Goal: Transaction & Acquisition: Purchase product/service

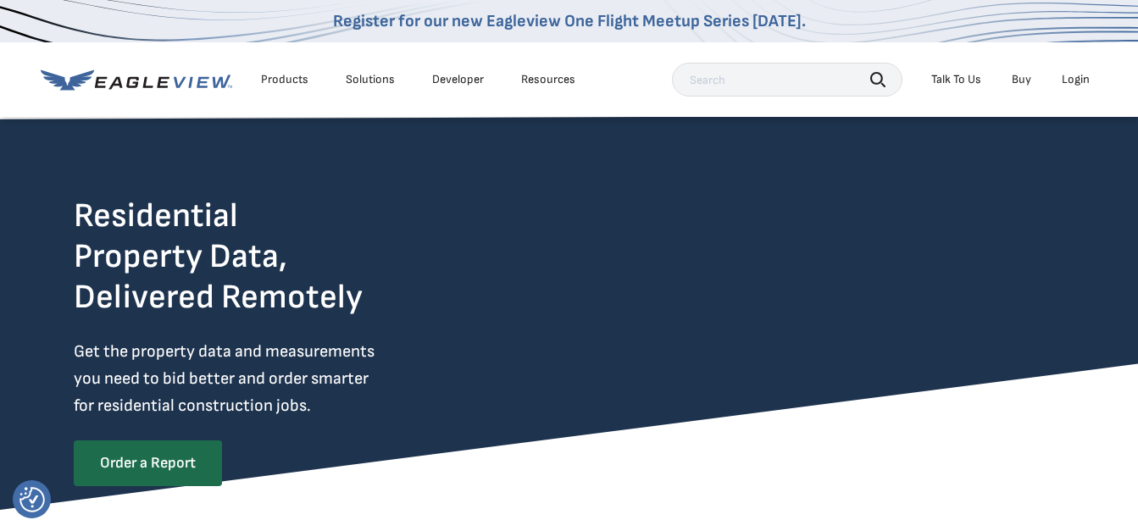
click at [1077, 79] on div "Login" at bounding box center [1075, 79] width 28 height 15
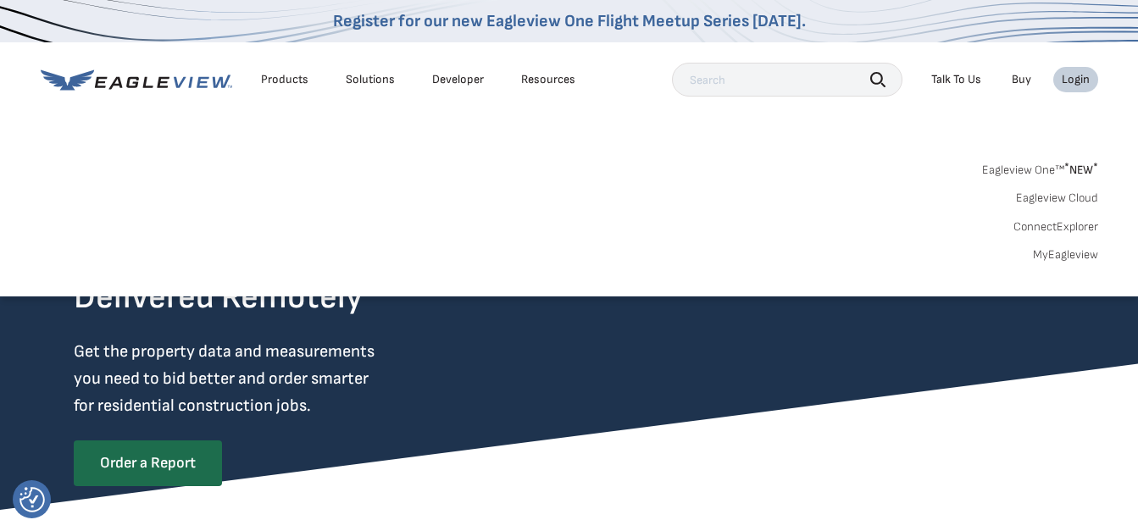
click at [1077, 251] on link "MyEagleview" at bounding box center [1065, 254] width 65 height 15
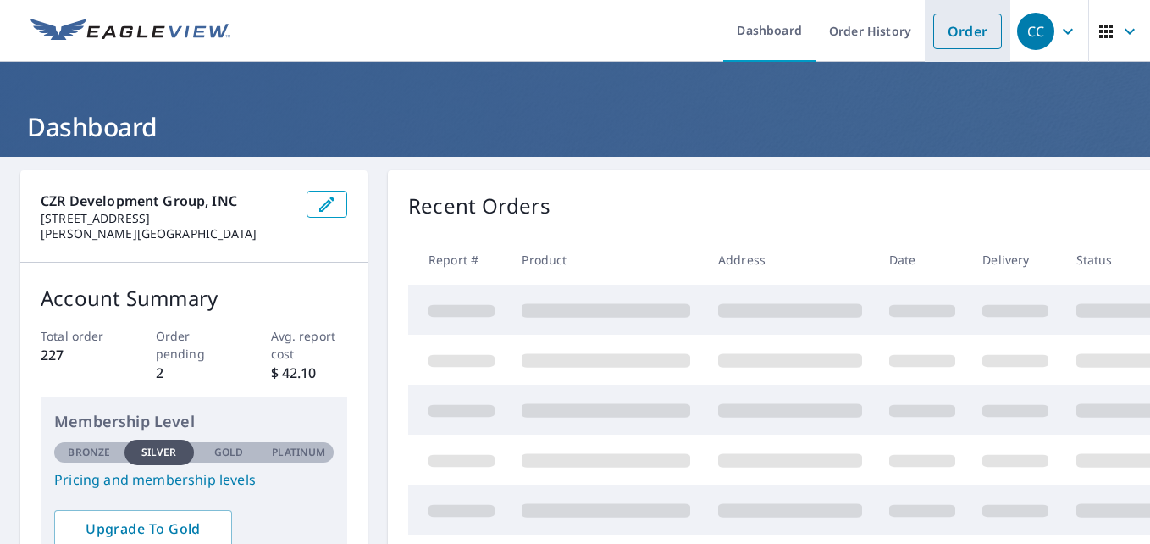
click at [944, 33] on link "Order" at bounding box center [967, 32] width 69 height 36
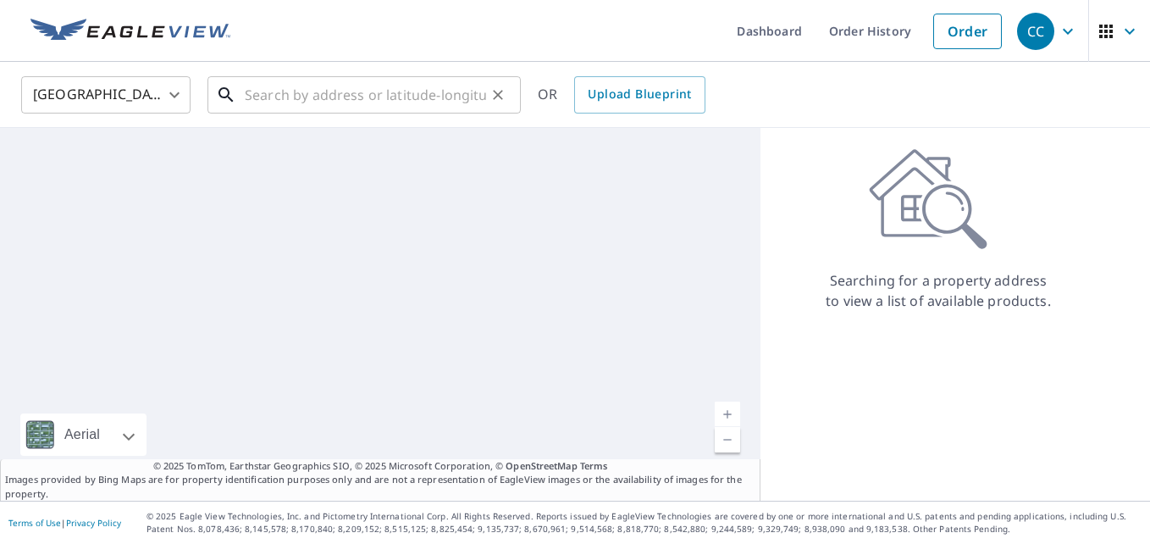
click at [301, 100] on input "text" at bounding box center [365, 94] width 241 height 47
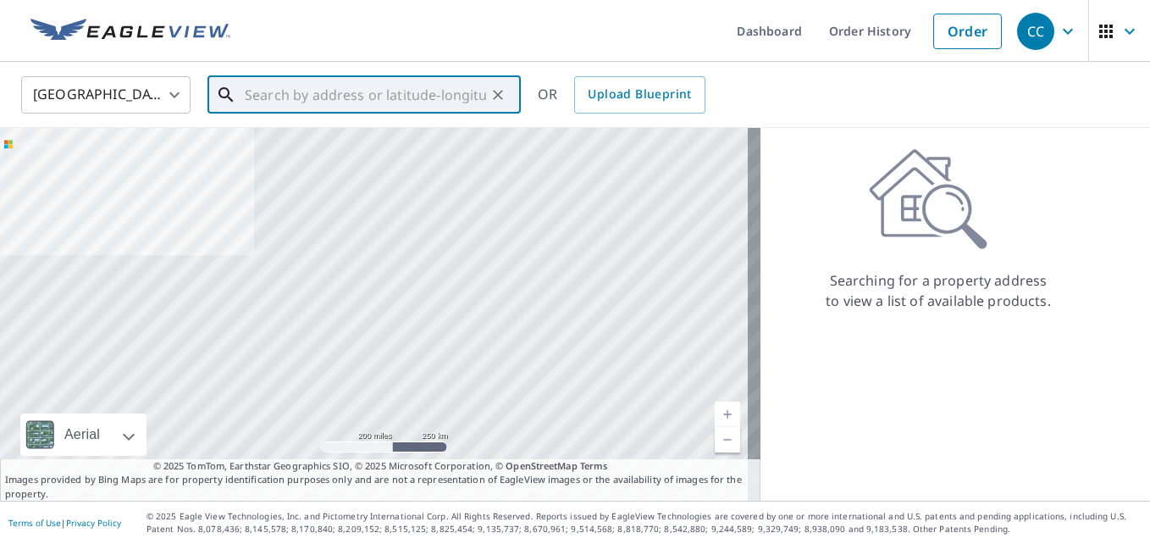
click at [285, 103] on input "text" at bounding box center [365, 94] width 241 height 47
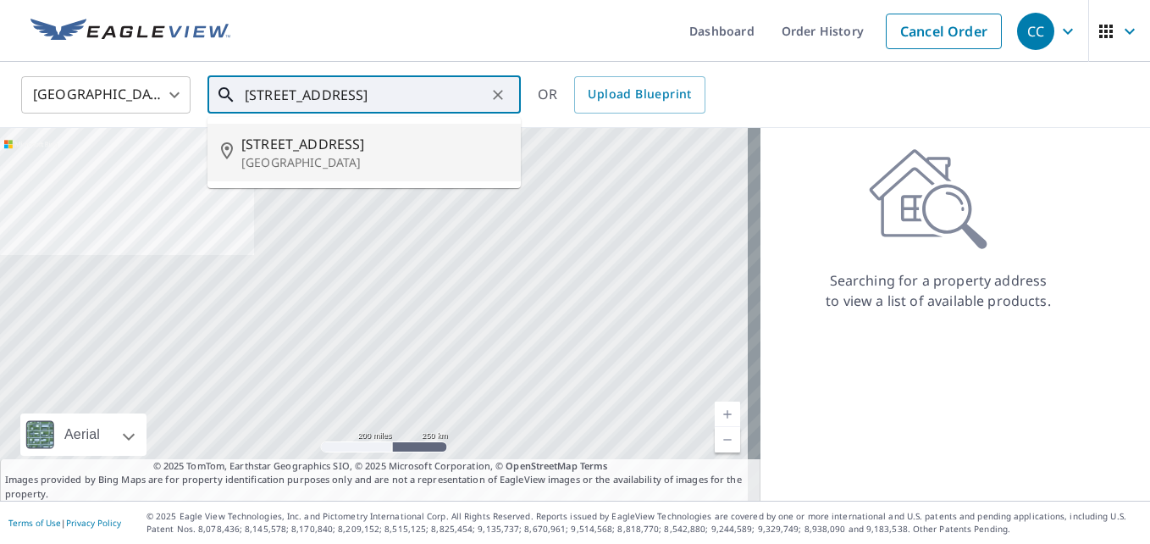
click at [266, 160] on p "[GEOGRAPHIC_DATA]" at bounding box center [374, 162] width 266 height 17
type input "[STREET_ADDRESS]"
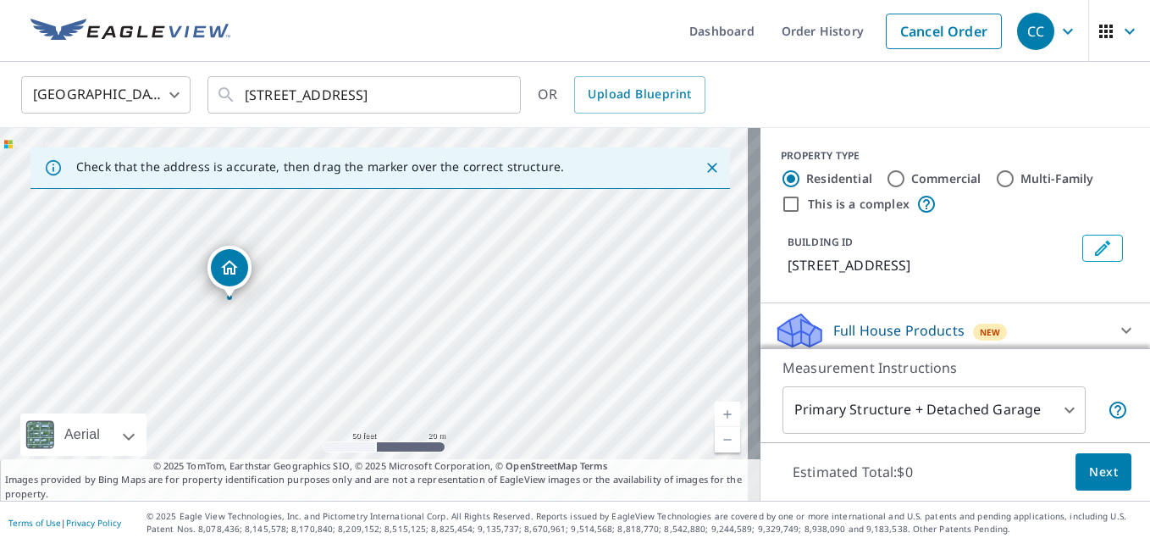
drag, startPoint x: 372, startPoint y: 352, endPoint x: 536, endPoint y: 219, distance: 211.4
click at [536, 219] on div "[STREET_ADDRESS]" at bounding box center [380, 314] width 761 height 373
drag, startPoint x: 401, startPoint y: 315, endPoint x: 560, endPoint y: 279, distance: 162.5
click at [560, 279] on div "[STREET_ADDRESS]" at bounding box center [380, 314] width 761 height 373
drag, startPoint x: 219, startPoint y: 228, endPoint x: 286, endPoint y: 294, distance: 94.0
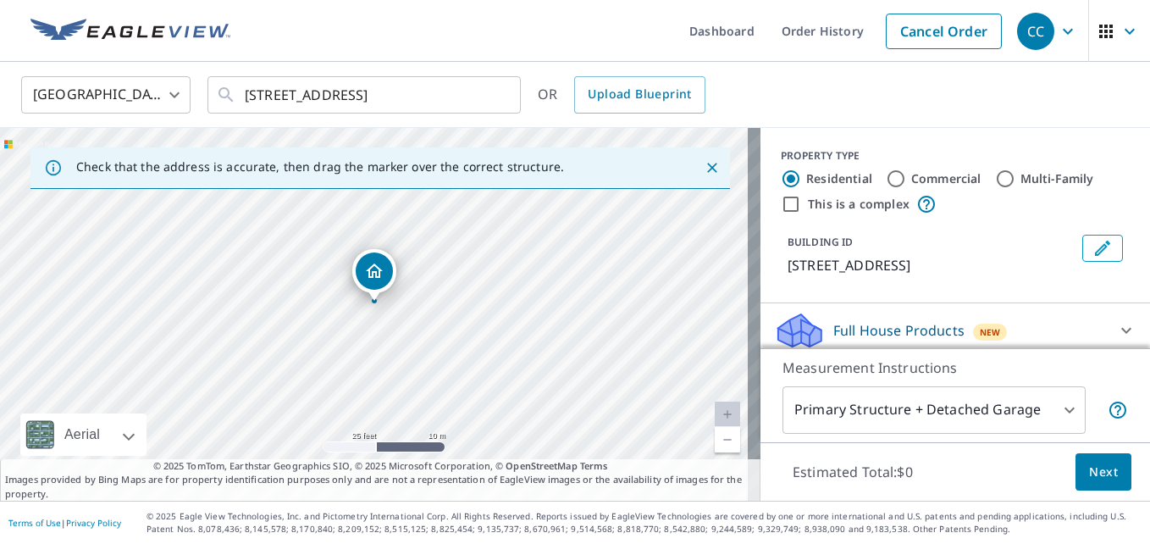
drag, startPoint x: 374, startPoint y: 291, endPoint x: 374, endPoint y: 281, distance: 10.2
drag, startPoint x: 374, startPoint y: 283, endPoint x: 342, endPoint y: 241, distance: 52.7
drag, startPoint x: 377, startPoint y: 278, endPoint x: 405, endPoint y: 321, distance: 51.5
drag, startPoint x: 370, startPoint y: 280, endPoint x: 410, endPoint y: 239, distance: 56.9
drag, startPoint x: 410, startPoint y: 239, endPoint x: 430, endPoint y: 232, distance: 21.4
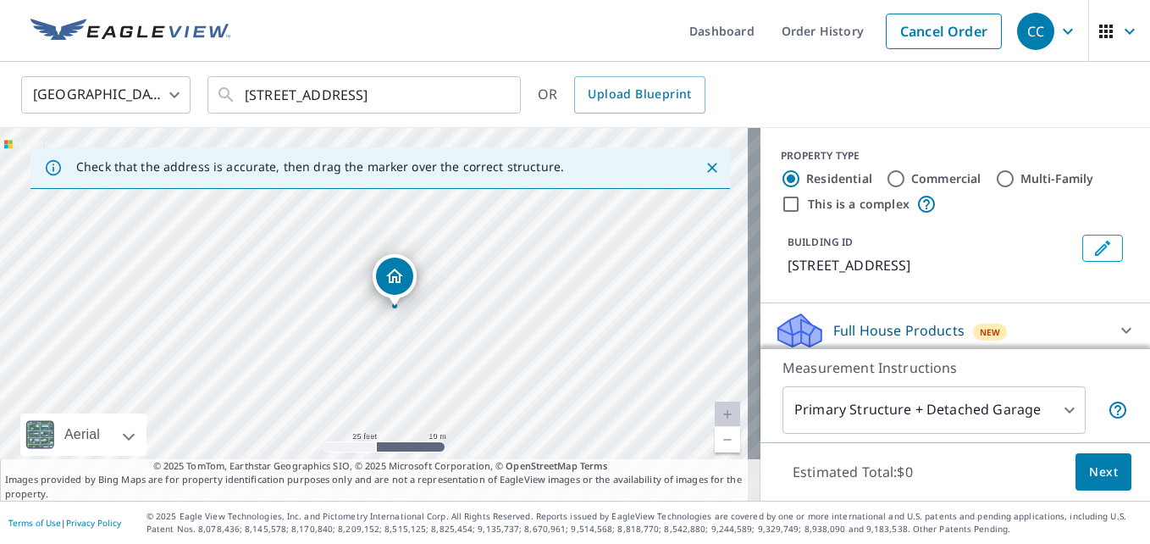
click at [430, 232] on div "[STREET_ADDRESS]" at bounding box center [380, 314] width 761 height 373
drag, startPoint x: 403, startPoint y: 278, endPoint x: 395, endPoint y: 307, distance: 30.8
drag, startPoint x: 378, startPoint y: 286, endPoint x: 339, endPoint y: 299, distance: 41.0
drag, startPoint x: 339, startPoint y: 299, endPoint x: 353, endPoint y: 287, distance: 18.7
click at [353, 287] on div "[STREET_ADDRESS]" at bounding box center [380, 314] width 761 height 373
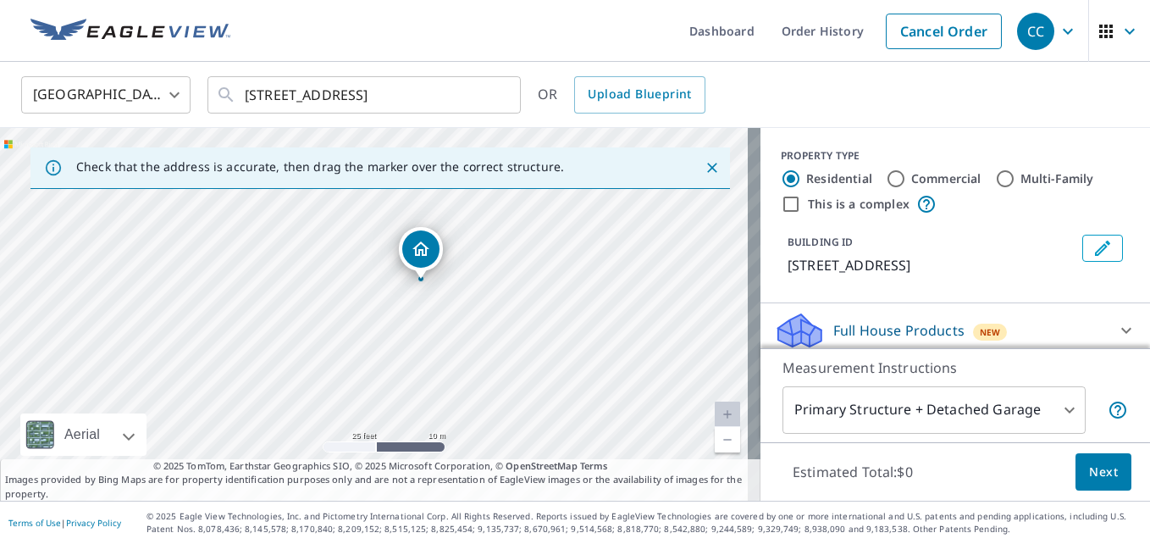
drag, startPoint x: 383, startPoint y: 269, endPoint x: 415, endPoint y: 248, distance: 38.1
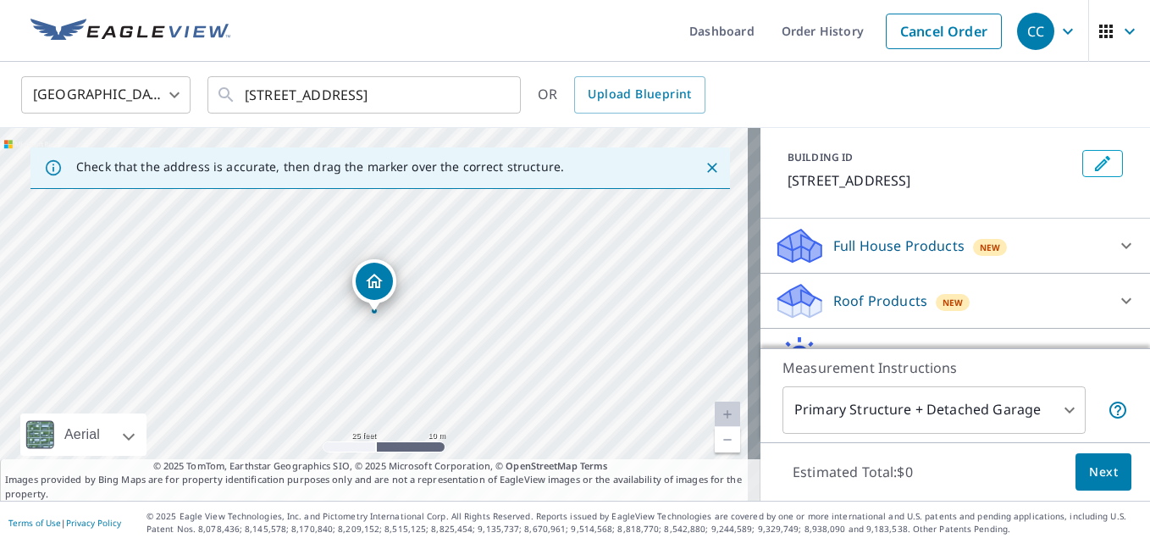
scroll to position [169, 0]
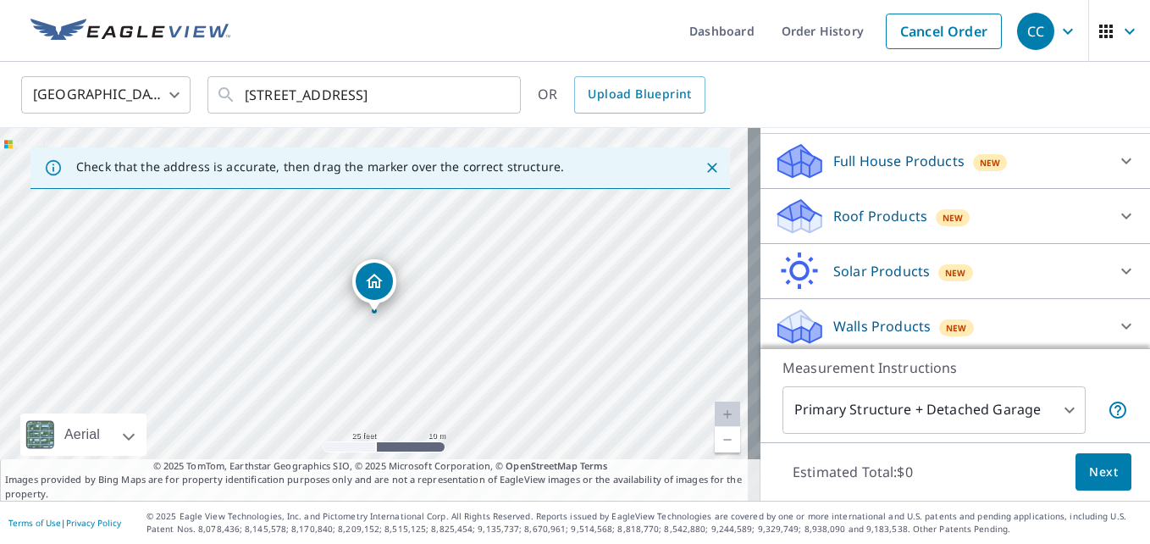
click at [1116, 213] on icon at bounding box center [1126, 216] width 20 height 20
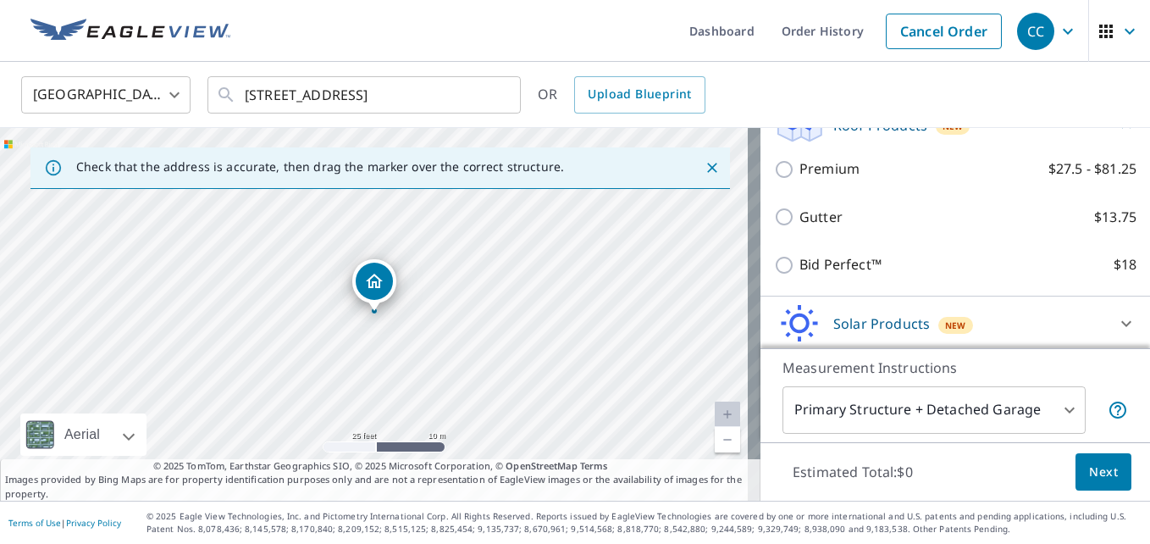
scroll to position [234, 0]
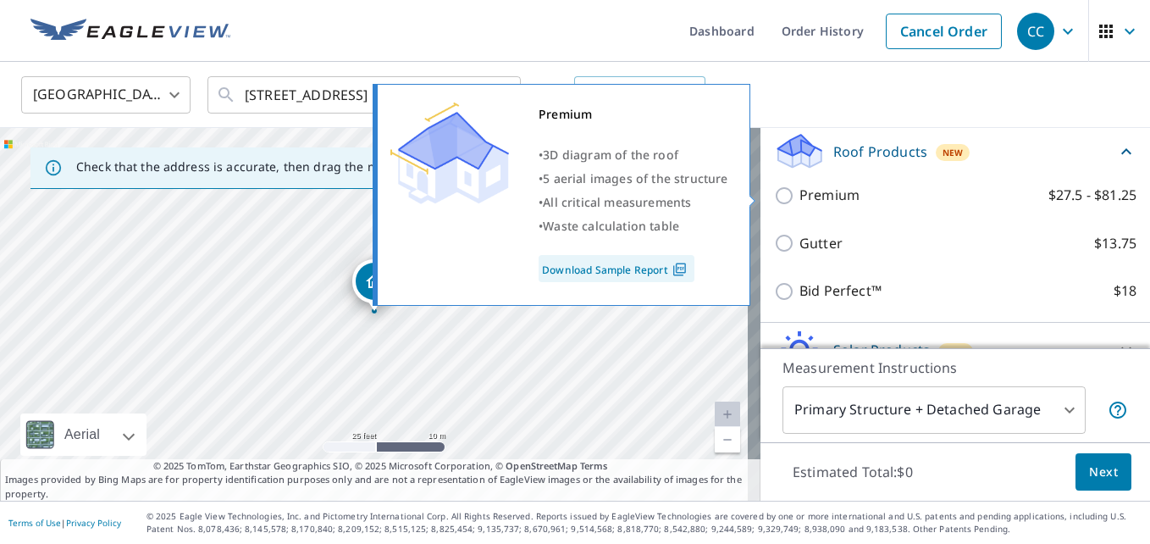
click at [774, 201] on input "Premium $27.5 - $81.25" at bounding box center [786, 195] width 25 height 20
checkbox input "true"
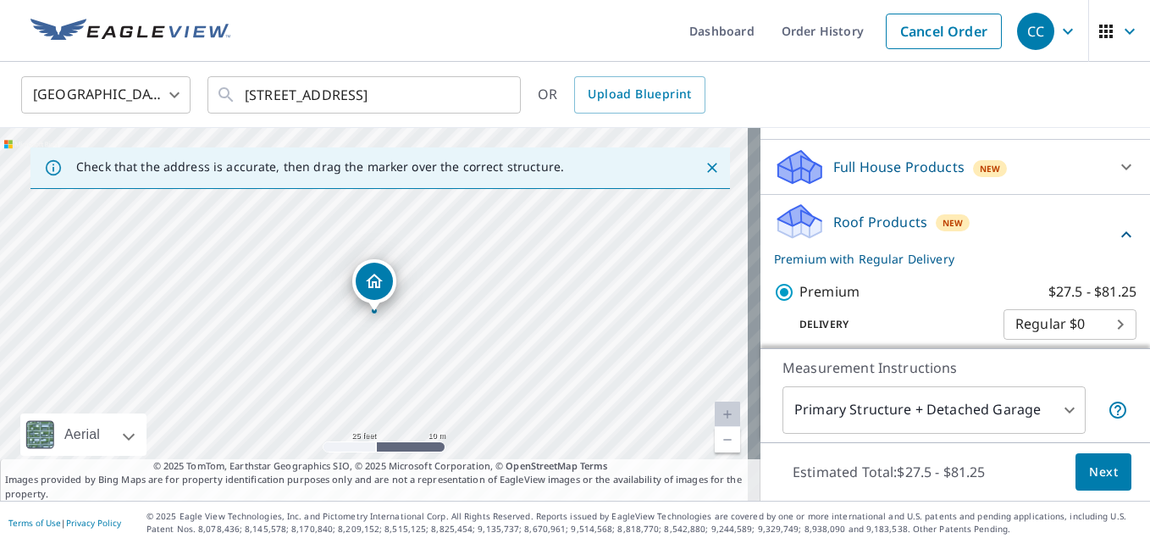
scroll to position [169, 0]
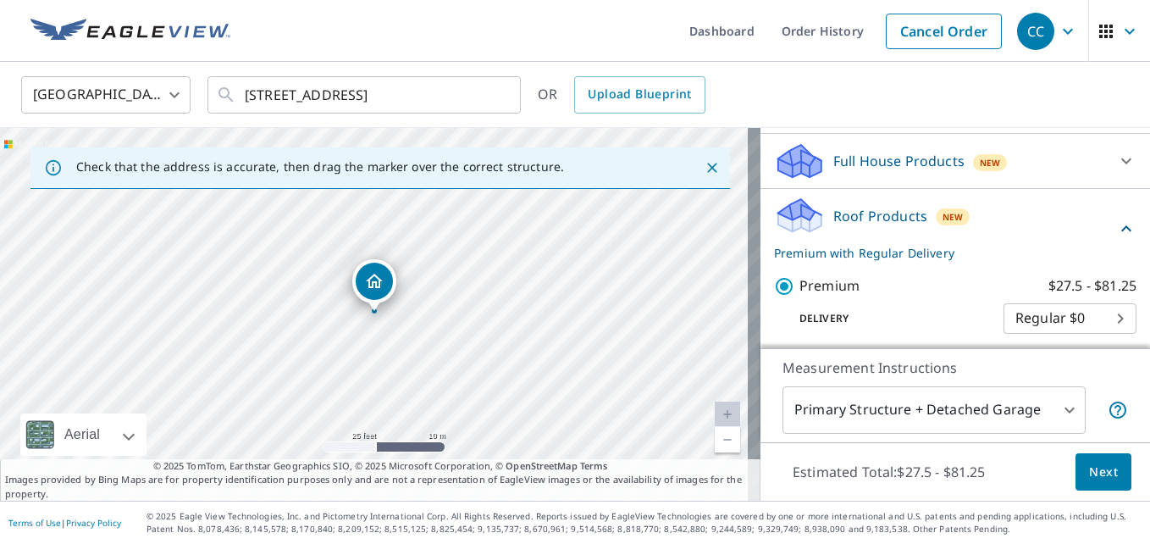
click at [1101, 473] on span "Next" at bounding box center [1103, 472] width 29 height 21
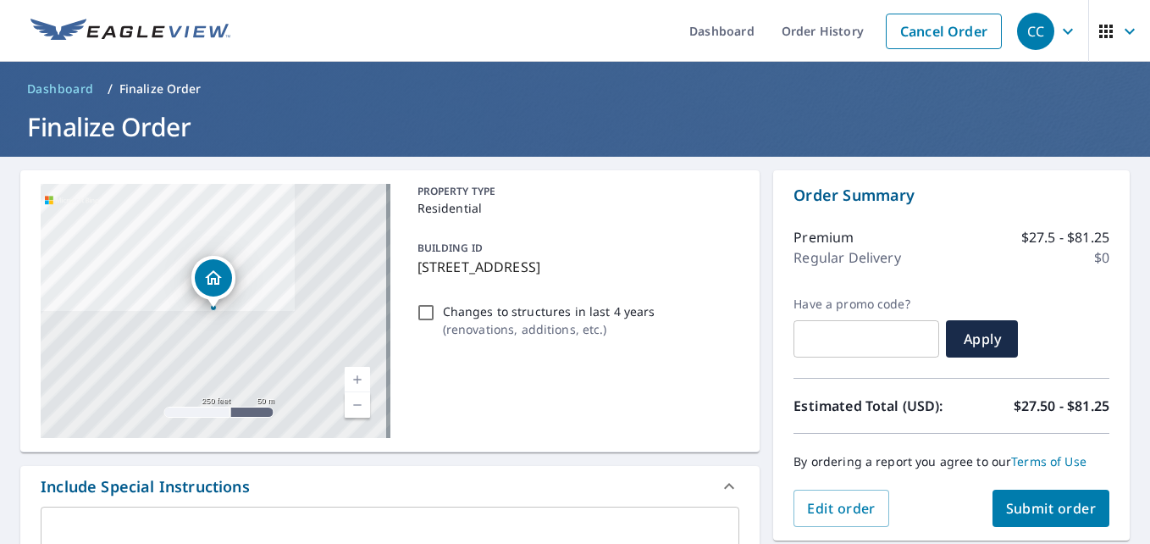
scroll to position [85, 0]
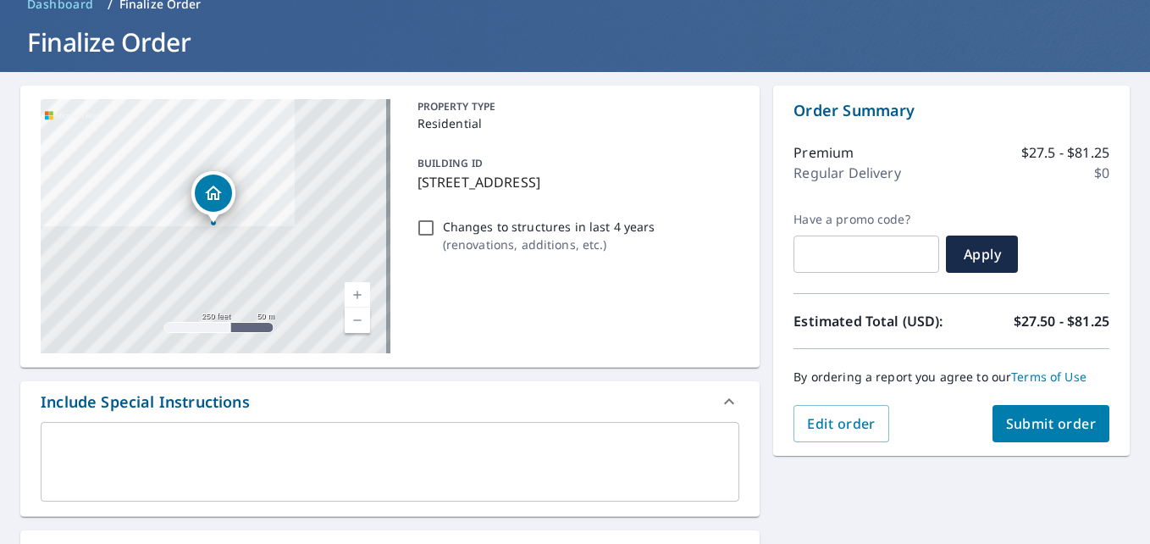
click at [1038, 418] on span "Submit order" at bounding box center [1051, 423] width 91 height 19
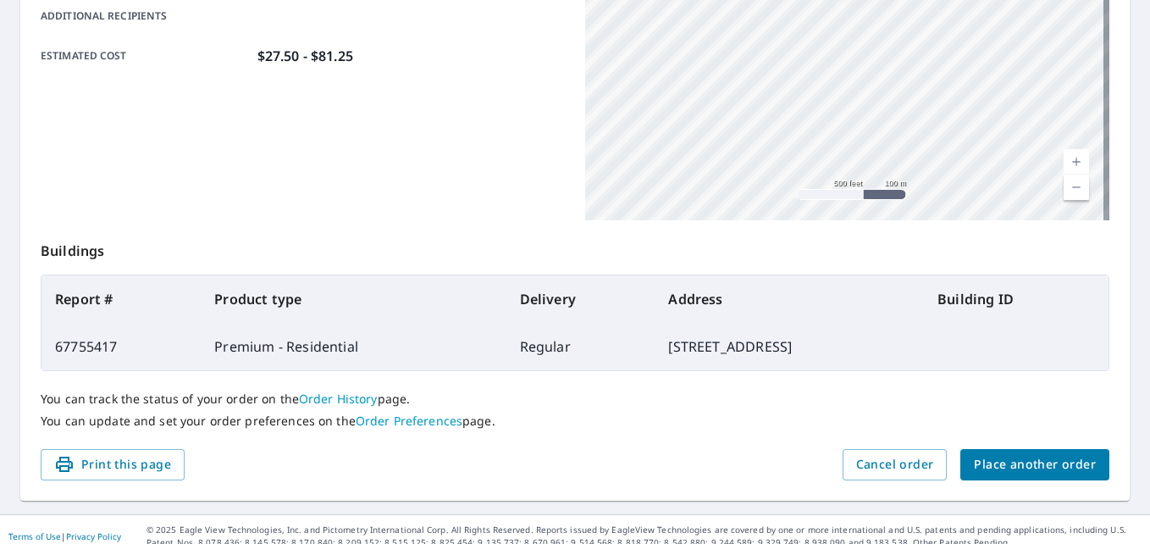
scroll to position [440, 0]
